Goal: Transaction & Acquisition: Purchase product/service

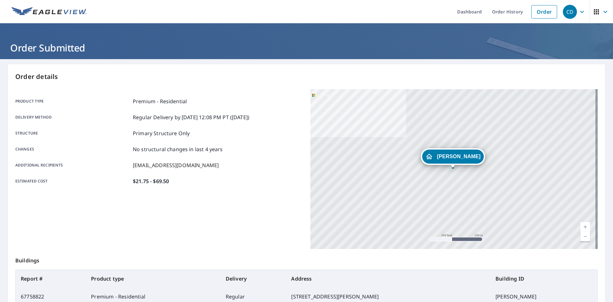
scroll to position [53, 0]
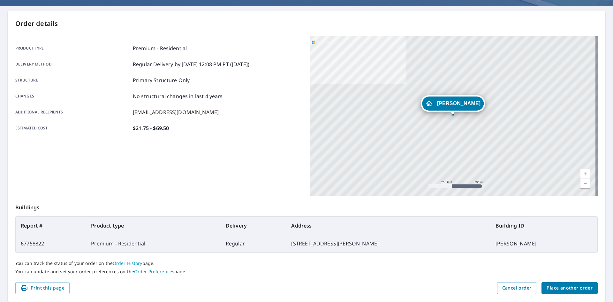
click at [564, 290] on span "Place another order" at bounding box center [569, 288] width 46 height 8
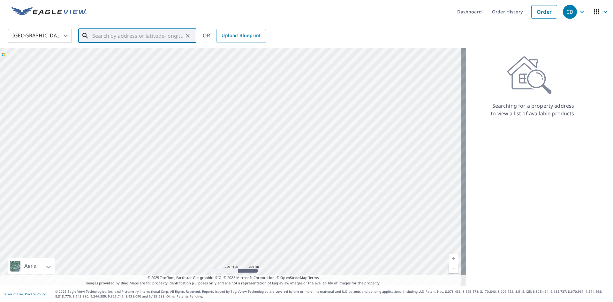
click at [131, 39] on input "text" at bounding box center [137, 36] width 91 height 18
type input "[STREET_ADDRESS]"
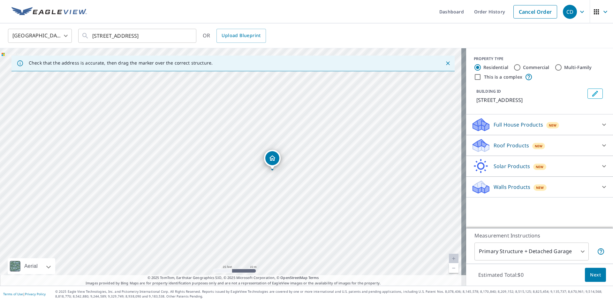
click at [569, 144] on div "Roof Products New" at bounding box center [533, 145] width 125 height 15
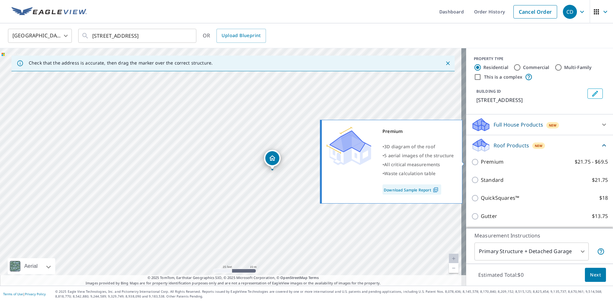
click at [490, 159] on p "Premium" at bounding box center [492, 162] width 23 height 8
click at [481, 159] on input "Premium $21.75 - $69.5" at bounding box center [476, 162] width 10 height 8
checkbox input "true"
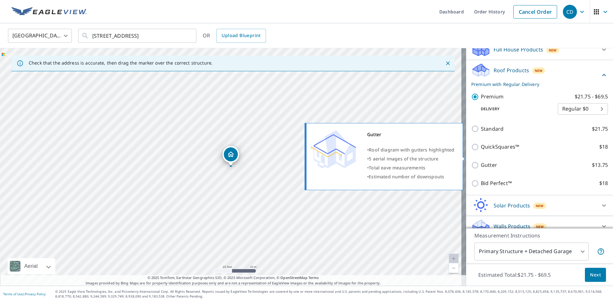
scroll to position [84, 0]
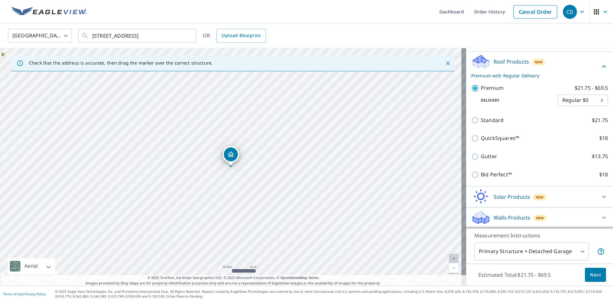
click at [532, 249] on body "CD CD Dashboard Order History Cancel Order CD [GEOGRAPHIC_DATA] [GEOGRAPHIC_DAT…" at bounding box center [306, 151] width 613 height 302
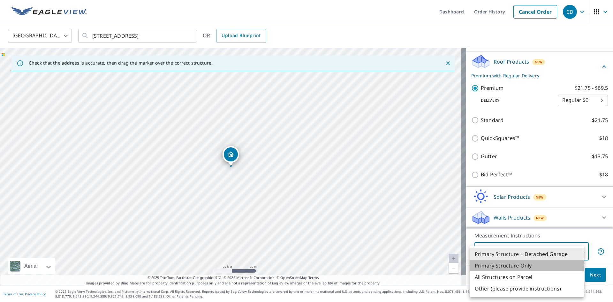
click at [520, 264] on li "Primary Structure Only" at bounding box center [527, 265] width 114 height 11
type input "2"
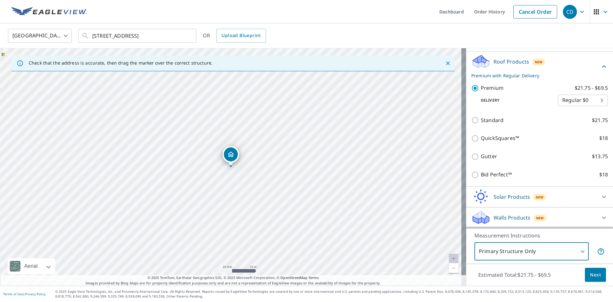
click at [593, 275] on span "Next" at bounding box center [595, 275] width 11 height 8
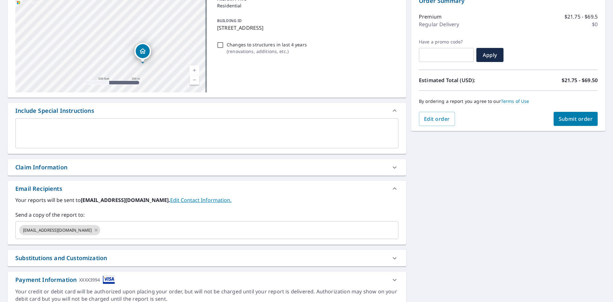
scroll to position [85, 0]
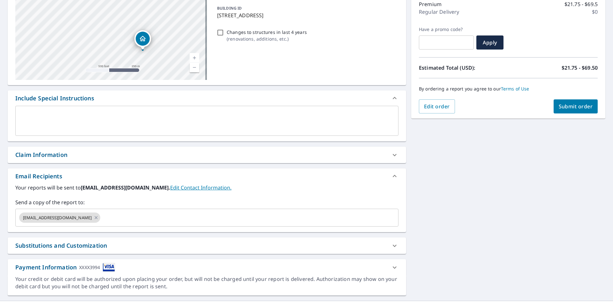
click at [94, 218] on icon at bounding box center [96, 217] width 5 height 7
checkbox input "true"
click at [73, 215] on input "text" at bounding box center [202, 217] width 368 height 12
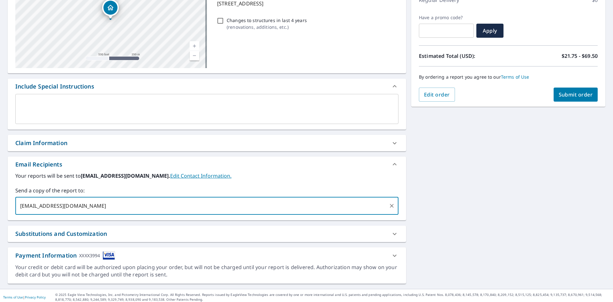
scroll to position [100, 0]
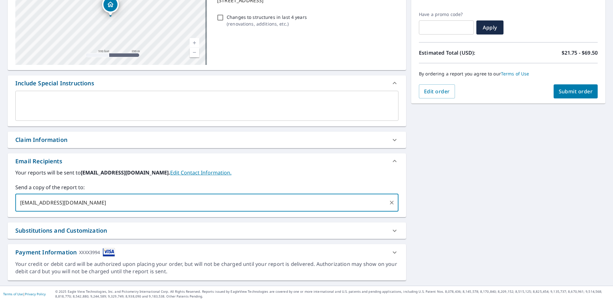
type input "[EMAIL_ADDRESS][DOMAIN_NAME]"
click at [572, 90] on span "Submit order" at bounding box center [576, 91] width 34 height 7
checkbox input "true"
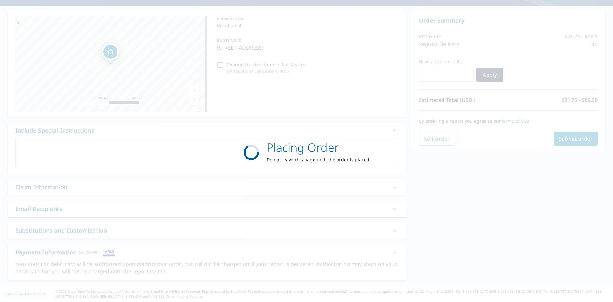
scroll to position [53, 0]
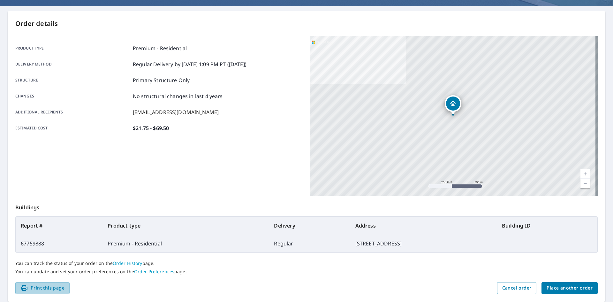
click at [43, 288] on span "Print this page" at bounding box center [42, 288] width 44 height 8
